Goal: Communication & Community: Ask a question

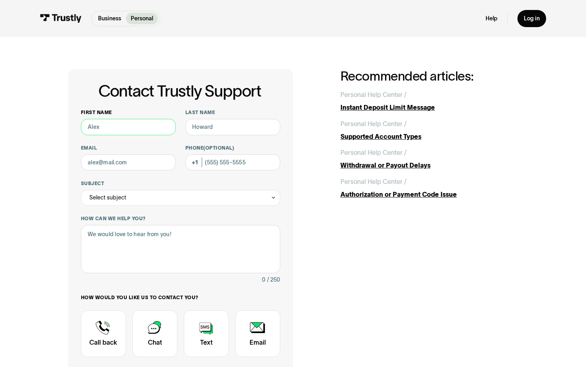
click at [161, 126] on body "Business Personal Business Personal Help Log in Business Personal Help Log in C…" at bounding box center [293, 369] width 586 height 739
click at [145, 123] on input "First name" at bounding box center [128, 127] width 95 height 16
type input "[PERSON_NAME]"
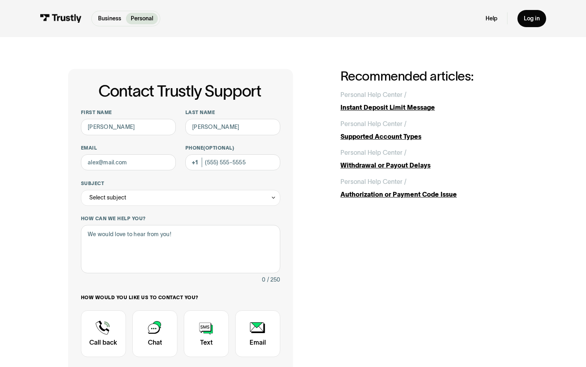
type input "[PERSON_NAME][EMAIL_ADDRESS][DOMAIN_NAME]"
type input "[PHONE_NUMBER]"
click at [151, 194] on div "Select subject" at bounding box center [180, 198] width 199 height 16
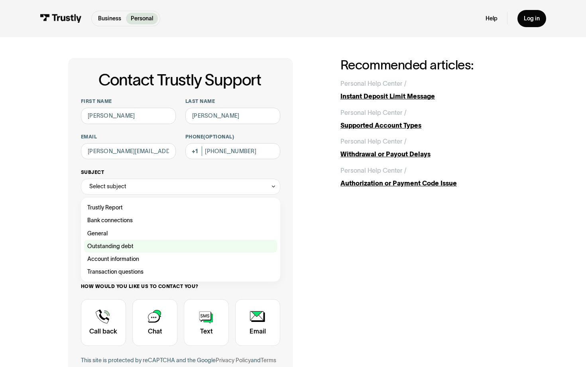
scroll to position [13, 0]
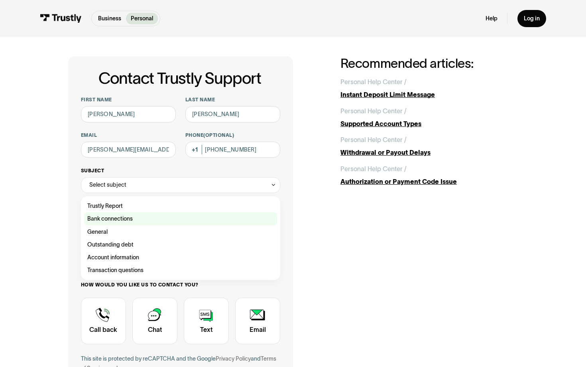
click at [142, 221] on div "Contact Trustly Support" at bounding box center [180, 218] width 193 height 13
type input "**********"
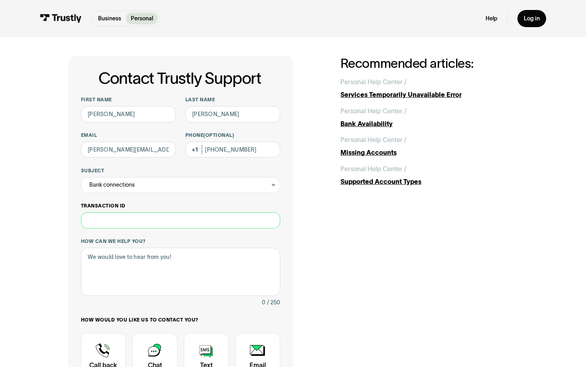
click at [143, 221] on input "Transaction ID" at bounding box center [180, 220] width 199 height 16
click at [143, 255] on textarea "How can we help you?" at bounding box center [180, 272] width 199 height 48
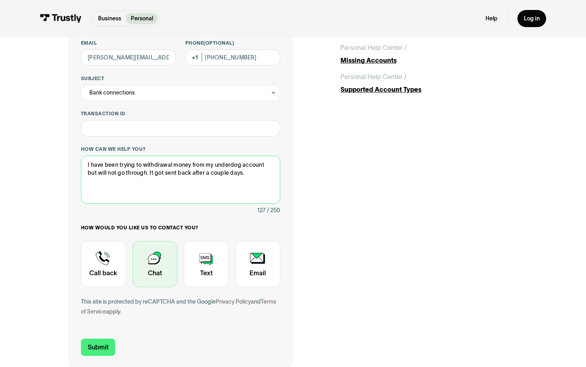
scroll to position [104, 0]
type textarea "I have been trying to withdrawal money from my underdog account but will not go…"
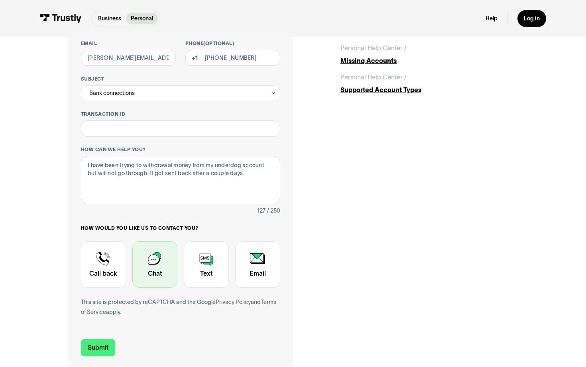
click at [146, 261] on div "Contact Trustly Support" at bounding box center [154, 264] width 45 height 47
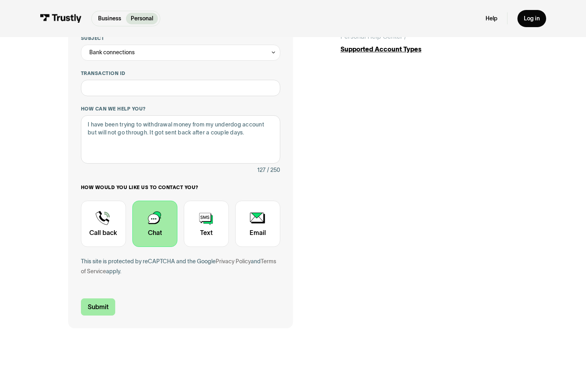
scroll to position [149, 0]
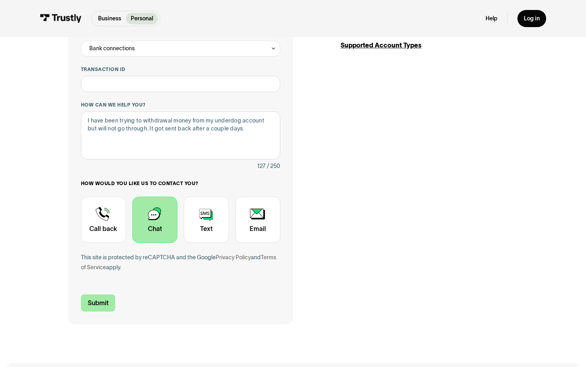
click at [110, 300] on input "Submit" at bounding box center [98, 302] width 34 height 17
type input "[PHONE_NUMBER]"
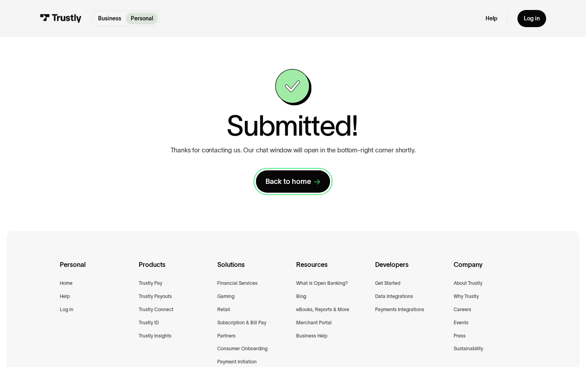
click at [278, 181] on div "Back to home" at bounding box center [287, 182] width 45 height 10
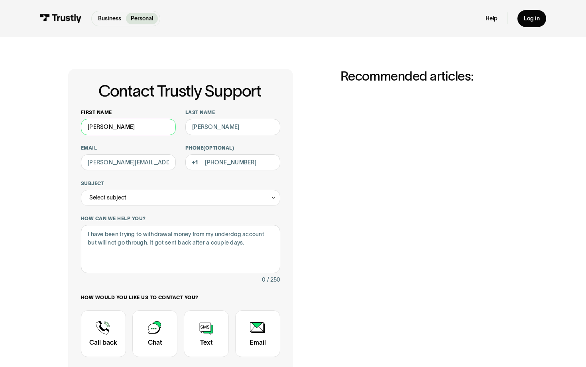
click at [150, 130] on input "[PERSON_NAME]" at bounding box center [128, 127] width 95 height 16
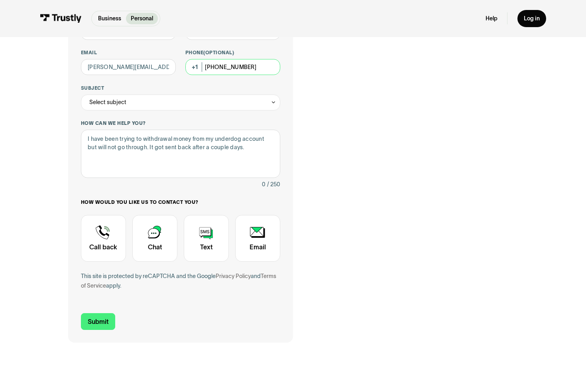
scroll to position [94, 0]
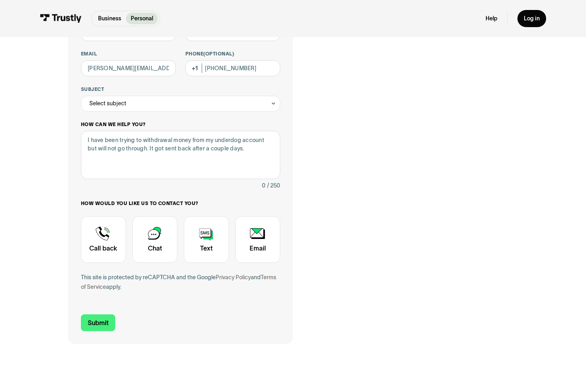
click at [157, 238] on div "Contact Trustly Support" at bounding box center [154, 239] width 45 height 47
click at [145, 259] on div "Contact Trustly Support" at bounding box center [154, 239] width 45 height 47
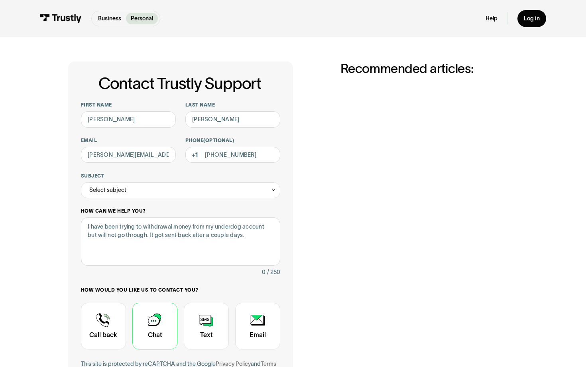
scroll to position [0, 0]
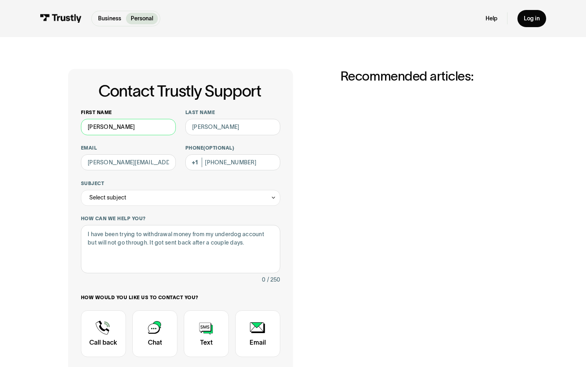
click at [138, 132] on input "[PERSON_NAME]" at bounding box center [128, 127] width 95 height 16
click at [139, 191] on div "Select subject" at bounding box center [180, 198] width 199 height 16
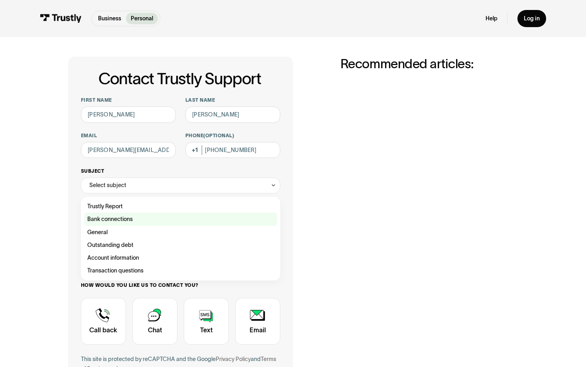
click at [135, 216] on div "Contact Trustly Support" at bounding box center [180, 218] width 193 height 13
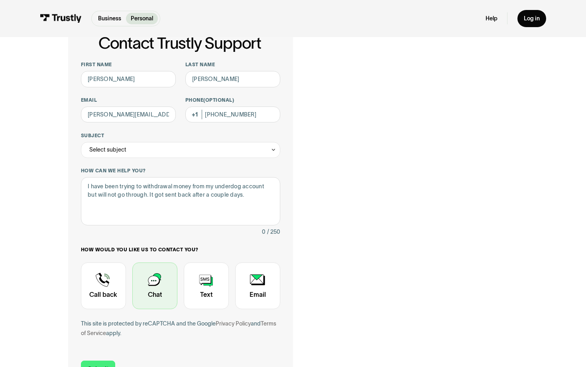
click at [153, 271] on div "Contact Trustly Support" at bounding box center [154, 285] width 45 height 47
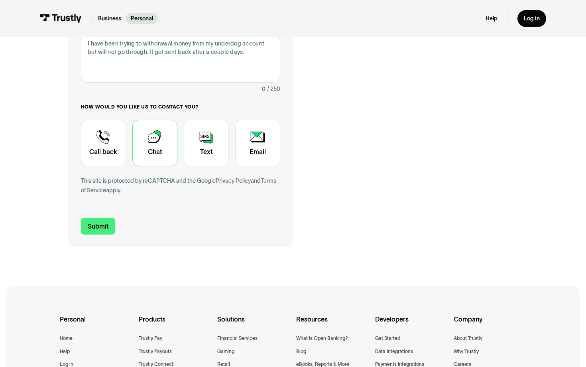
scroll to position [110, 0]
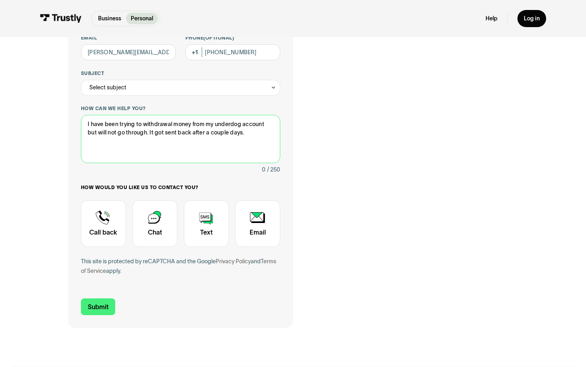
click at [109, 155] on textarea "I have been trying to withdrawal money from my underdog account but will not go…" at bounding box center [180, 139] width 199 height 48
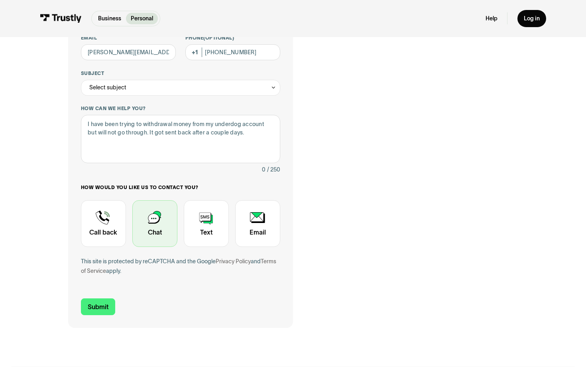
click at [142, 213] on div "Contact Trustly Support" at bounding box center [154, 223] width 45 height 47
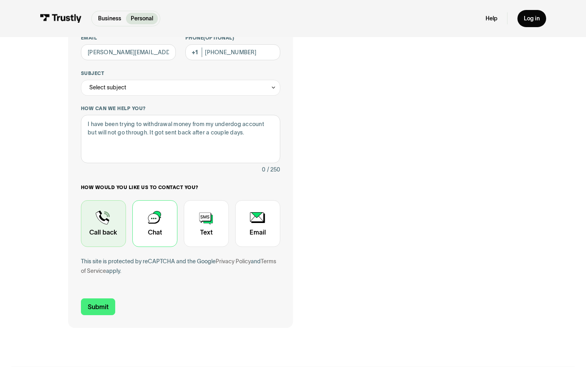
click at [107, 232] on div "Contact Trustly Support" at bounding box center [103, 223] width 45 height 47
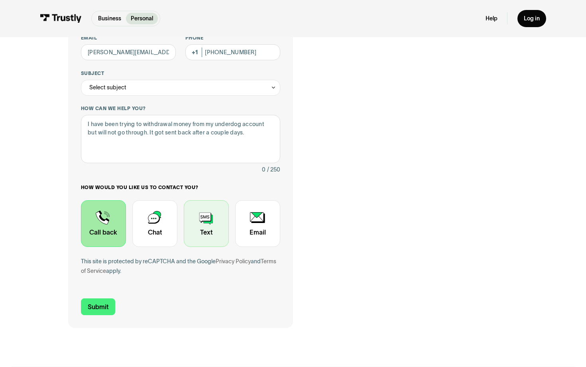
click at [206, 226] on div "Contact Trustly Support" at bounding box center [206, 223] width 45 height 47
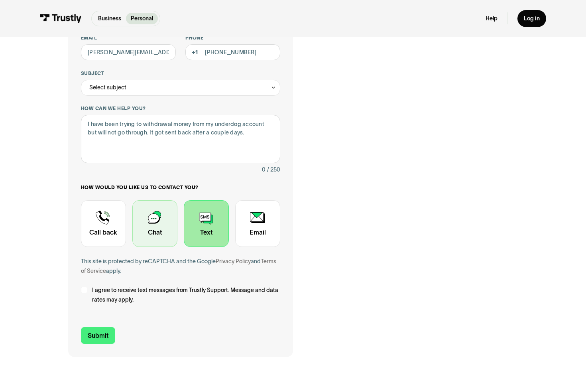
click at [163, 239] on div "Contact Trustly Support" at bounding box center [154, 223] width 45 height 47
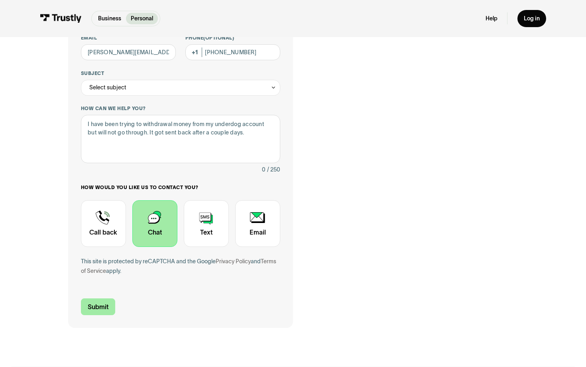
click at [102, 307] on input "Submit" at bounding box center [98, 306] width 34 height 17
type input "[PHONE_NUMBER]"
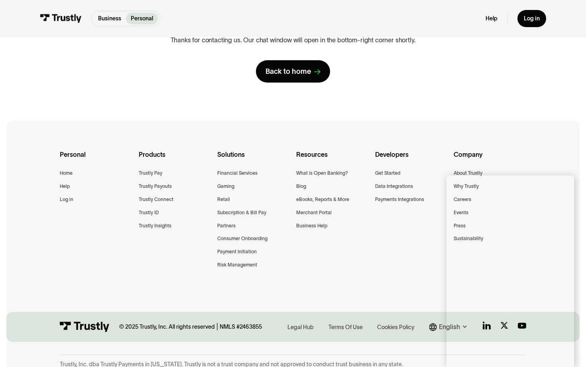
scroll to position [0, 0]
